Goal: Task Accomplishment & Management: Manage account settings

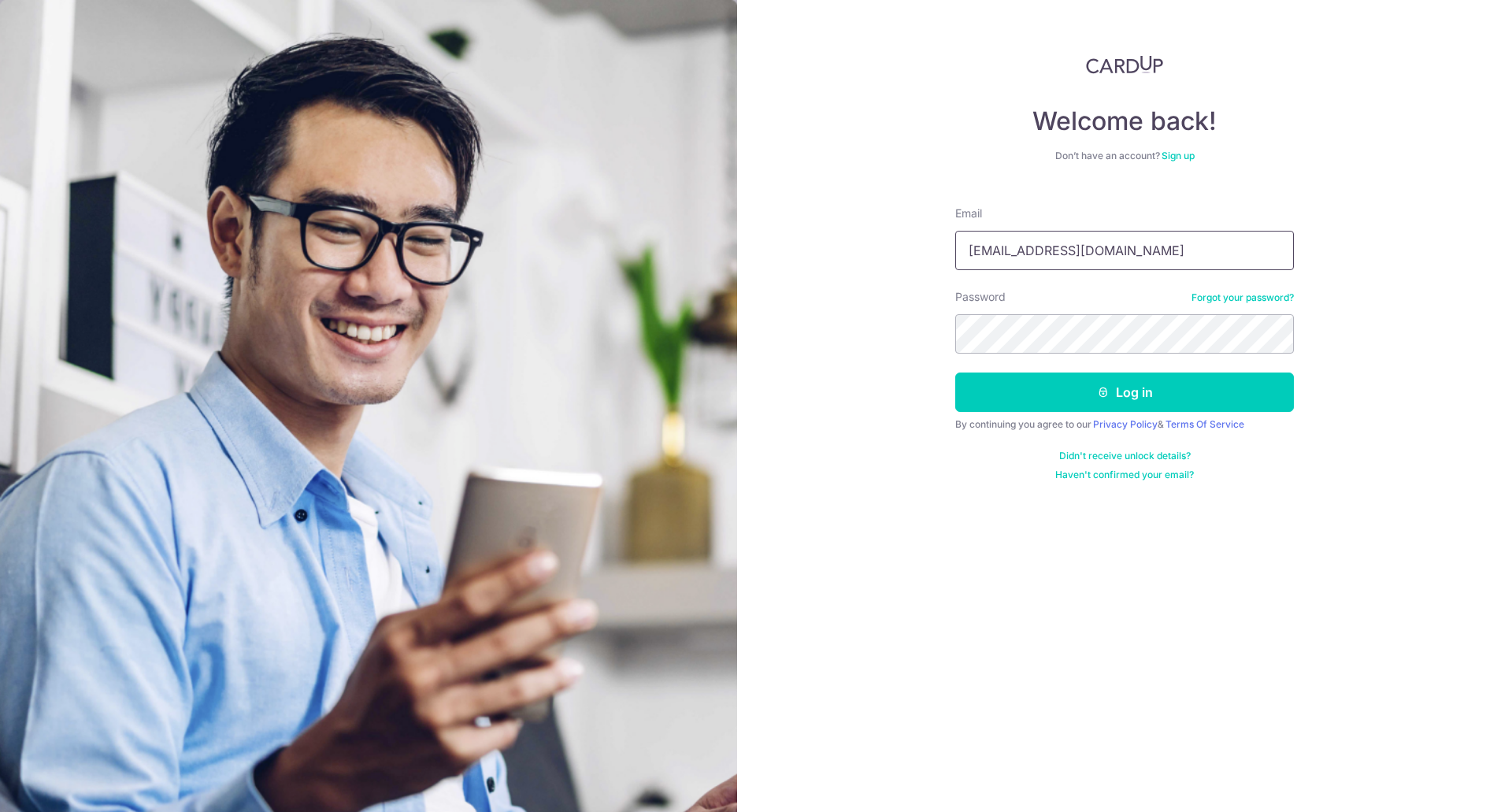
click at [1103, 266] on input "hslim780@yahoo.com.sg" at bounding box center [1125, 250] width 339 height 39
type input "[EMAIL_ADDRESS][DOMAIN_NAME]"
click at [1102, 395] on icon "submit" at bounding box center [1103, 392] width 13 height 13
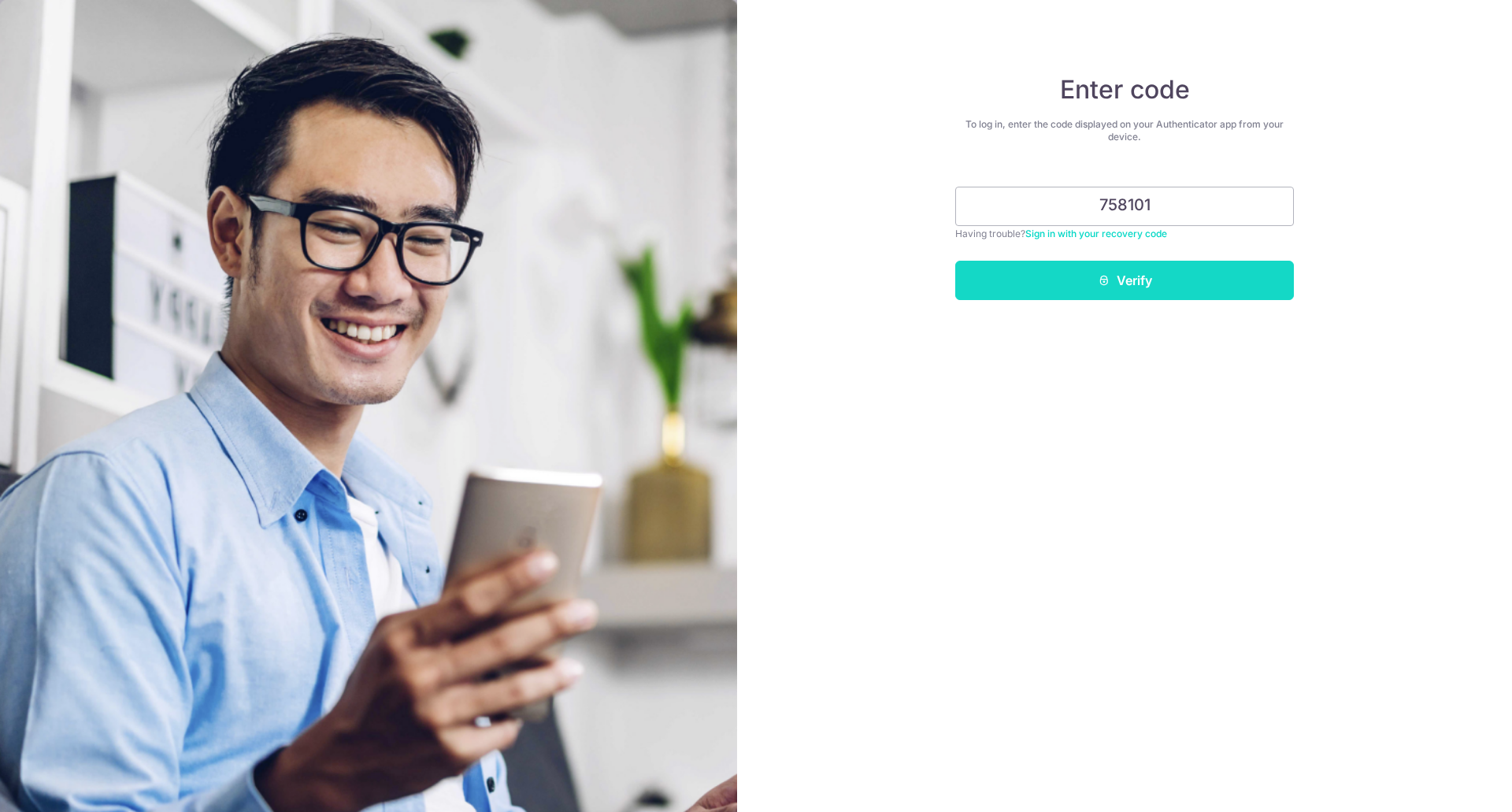
type input "758101"
click at [1116, 267] on button "Verify" at bounding box center [1125, 281] width 339 height 39
